Goal: Find specific page/section: Find specific page/section

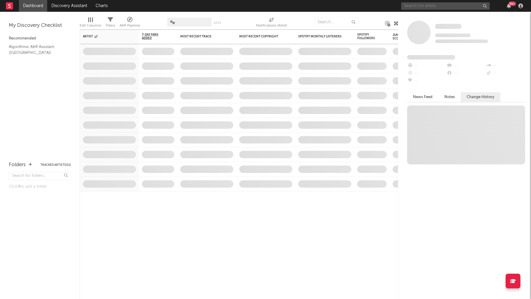
click at [425, 6] on input "text" at bounding box center [445, 5] width 88 height 7
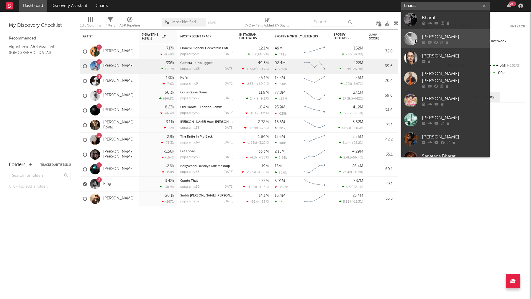
type input "bharat"
click at [454, 38] on div "Bharat Chauhan" at bounding box center [454, 36] width 65 height 7
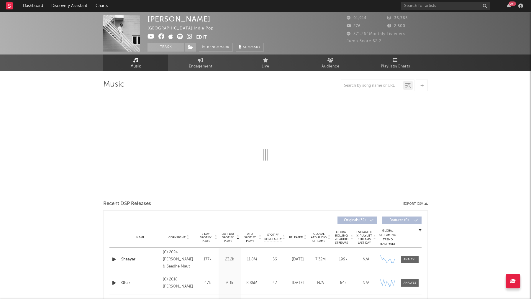
select select "6m"
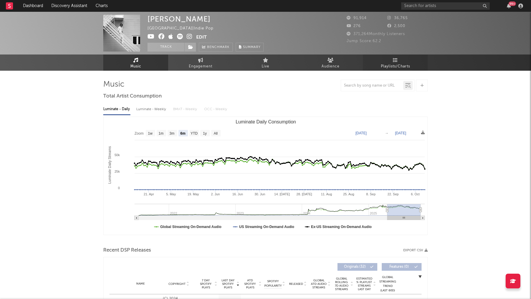
click at [393, 64] on span "Playlists/Charts" at bounding box center [395, 66] width 29 height 7
